Goal: Check status: Check status

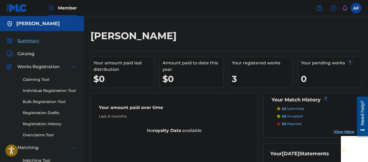
click at [294, 109] on p "(2) submitted" at bounding box center [293, 109] width 22 height 5
